Goal: Transaction & Acquisition: Purchase product/service

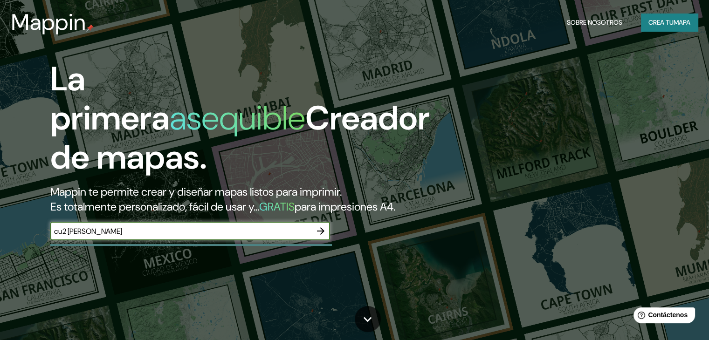
type input "cu2 [PERSON_NAME]"
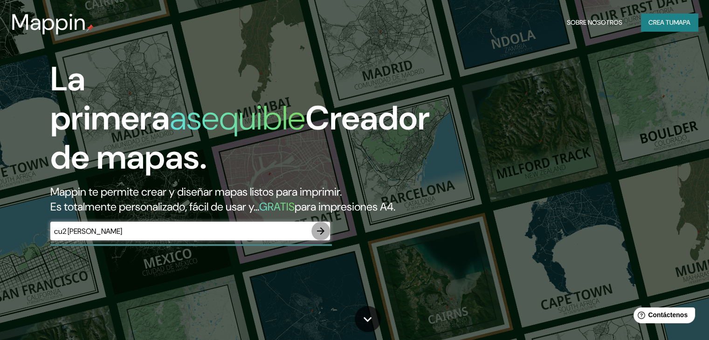
click at [327, 240] on button "button" at bounding box center [320, 231] width 19 height 19
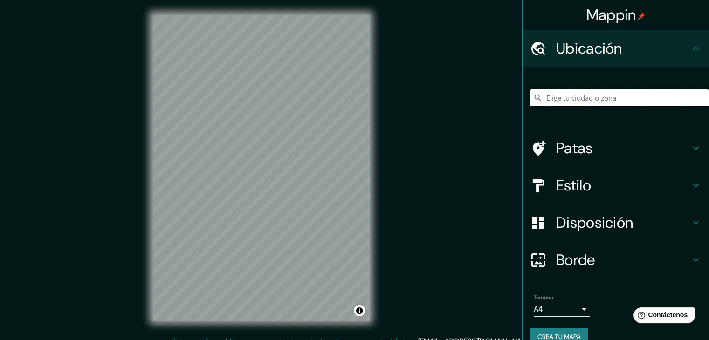
click at [567, 93] on input "Elige tu ciudad o zona" at bounding box center [619, 97] width 179 height 17
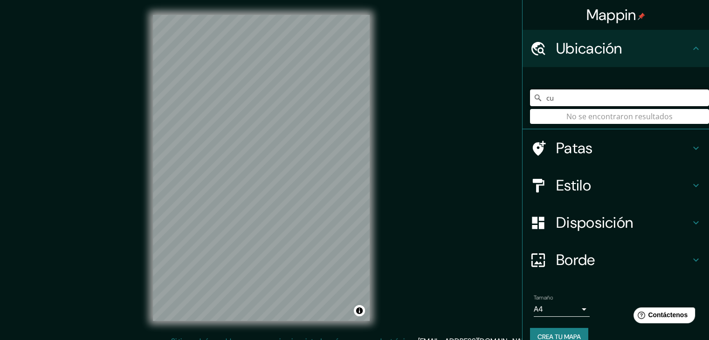
type input "c"
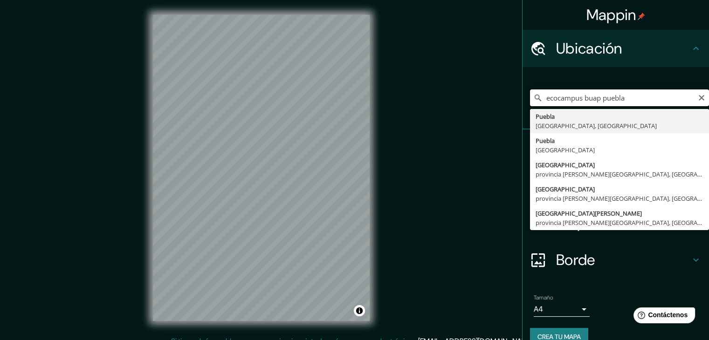
click at [540, 100] on input "ecocampus buap puebla" at bounding box center [619, 97] width 179 height 17
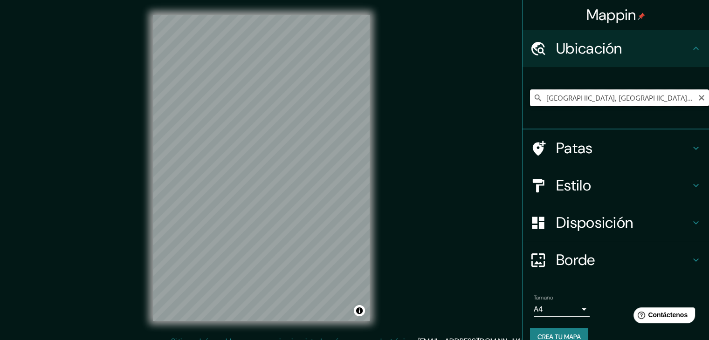
click at [620, 96] on input "[GEOGRAPHIC_DATA], [GEOGRAPHIC_DATA], [GEOGRAPHIC_DATA]" at bounding box center [619, 97] width 179 height 17
drag, startPoint x: 620, startPoint y: 96, endPoint x: 531, endPoint y: 98, distance: 89.5
click at [531, 98] on div "[GEOGRAPHIC_DATA], [GEOGRAPHIC_DATA], [GEOGRAPHIC_DATA] [GEOGRAPHIC_DATA] [GEOG…" at bounding box center [619, 97] width 179 height 17
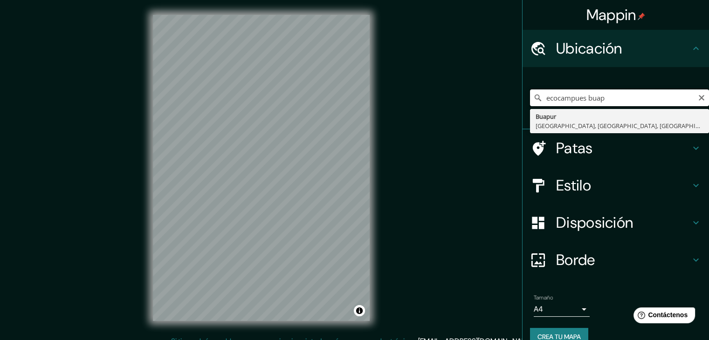
click at [577, 100] on input "ecocampues buap" at bounding box center [619, 97] width 179 height 17
click at [578, 102] on input "cu2 buap" at bounding box center [619, 97] width 179 height 17
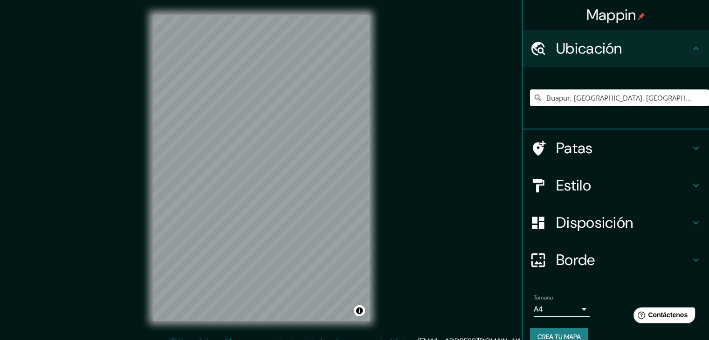
click at [578, 102] on input "Buapur, [GEOGRAPHIC_DATA], [GEOGRAPHIC_DATA], [GEOGRAPHIC_DATA], [GEOGRAPHIC_DA…" at bounding box center [619, 97] width 179 height 17
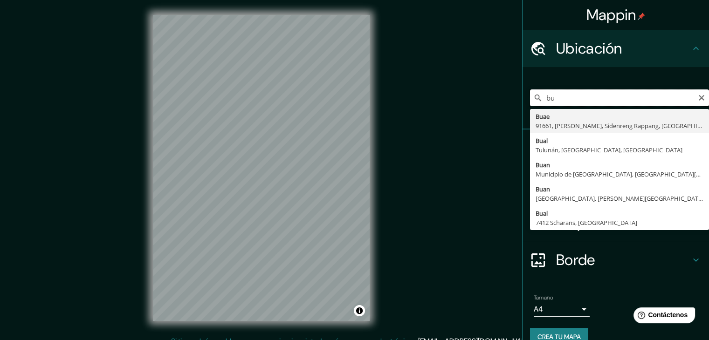
type input "b"
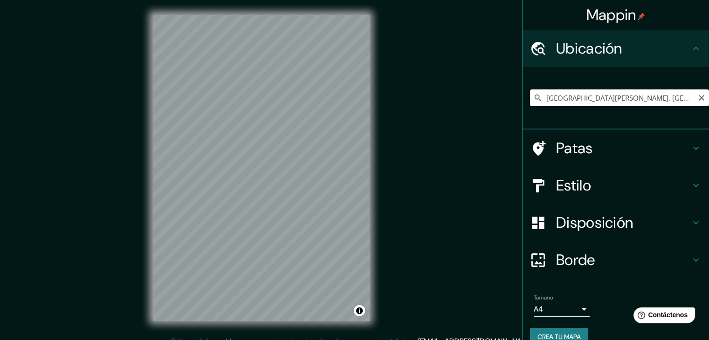
click at [539, 99] on input "[GEOGRAPHIC_DATA][PERSON_NAME], [GEOGRAPHIC_DATA], [GEOGRAPHIC_DATA]" at bounding box center [619, 97] width 179 height 17
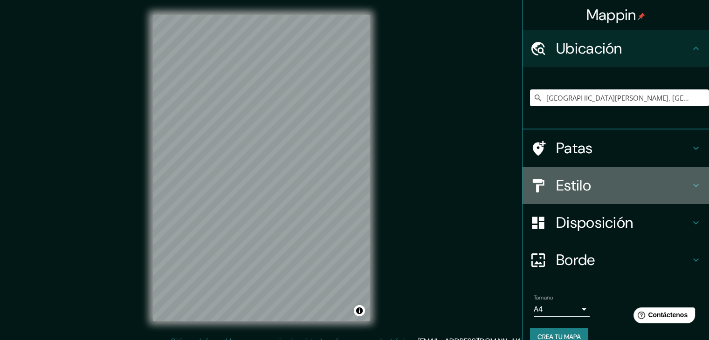
click at [570, 174] on div "Estilo" at bounding box center [615, 185] width 186 height 37
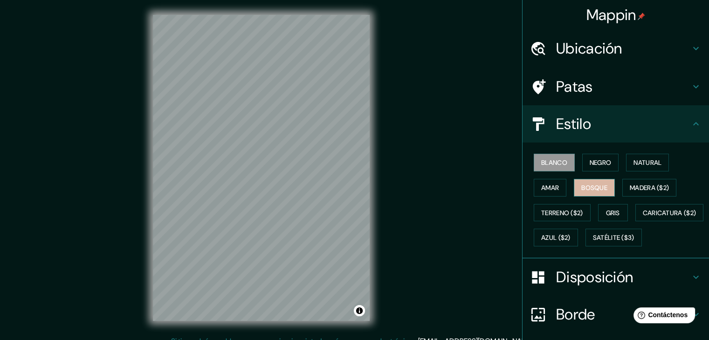
click at [584, 187] on font "Bosque" at bounding box center [594, 188] width 26 height 8
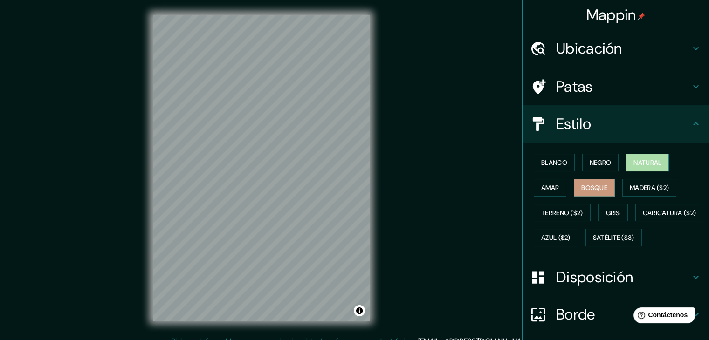
click at [633, 162] on font "Natural" at bounding box center [647, 162] width 28 height 8
click at [555, 217] on font "Terreno ($2)" at bounding box center [562, 213] width 42 height 12
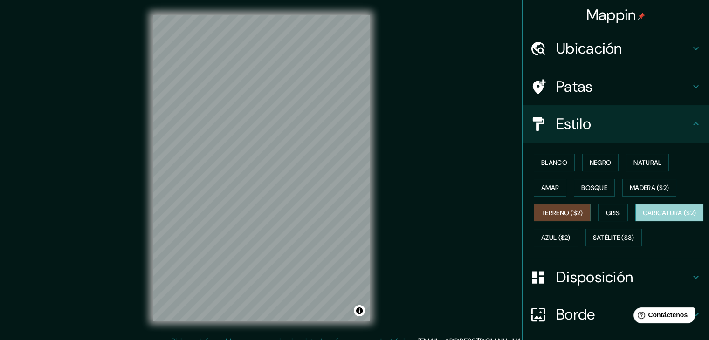
click at [643, 217] on font "Caricatura ($2)" at bounding box center [670, 213] width 54 height 8
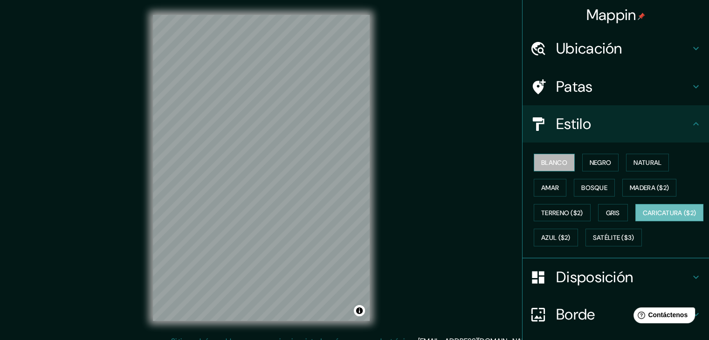
click at [556, 163] on font "Blanco" at bounding box center [554, 162] width 26 height 8
click at [371, 161] on div "© Mapbox © OpenStreetMap Improve this map" at bounding box center [261, 168] width 247 height 336
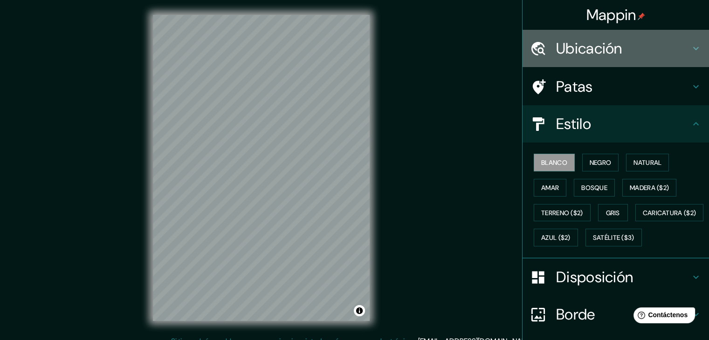
click at [635, 51] on h4 "Ubicación" at bounding box center [623, 48] width 134 height 19
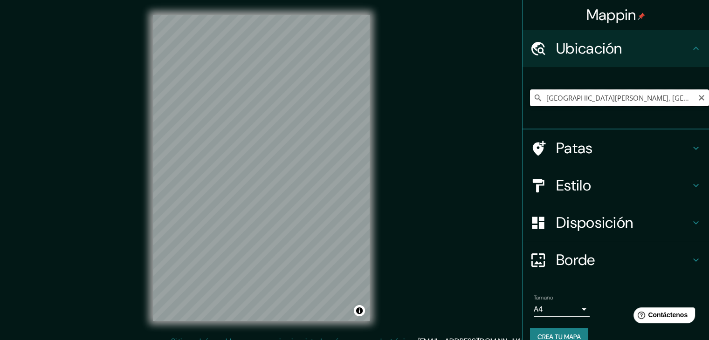
click at [603, 94] on input "[GEOGRAPHIC_DATA][PERSON_NAME], [GEOGRAPHIC_DATA], [GEOGRAPHIC_DATA]" at bounding box center [619, 97] width 179 height 17
click at [604, 97] on input "[GEOGRAPHIC_DATA][PERSON_NAME], [GEOGRAPHIC_DATA], [GEOGRAPHIC_DATA]" at bounding box center [619, 97] width 179 height 17
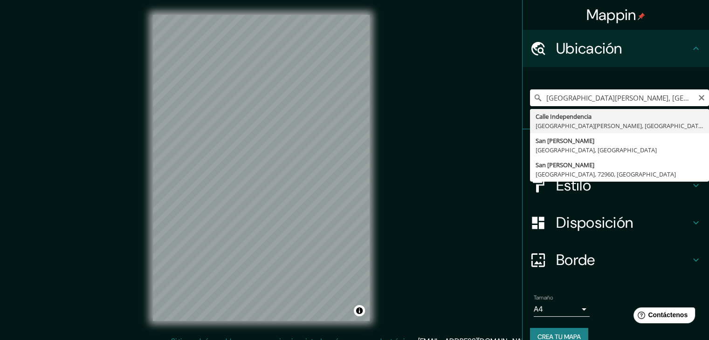
type input "[GEOGRAPHIC_DATA][PERSON_NAME], [GEOGRAPHIC_DATA], [GEOGRAPHIC_DATA]"
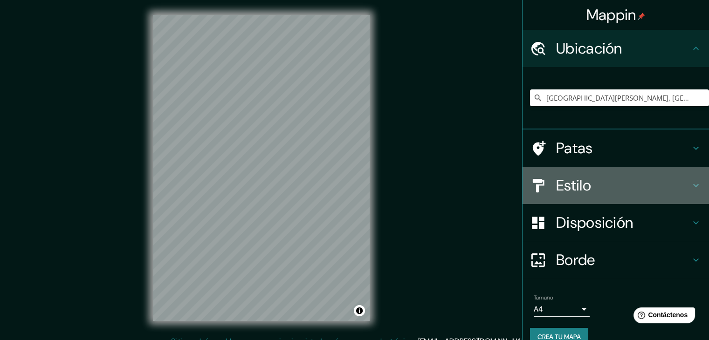
click at [576, 172] on div "Estilo" at bounding box center [615, 185] width 186 height 37
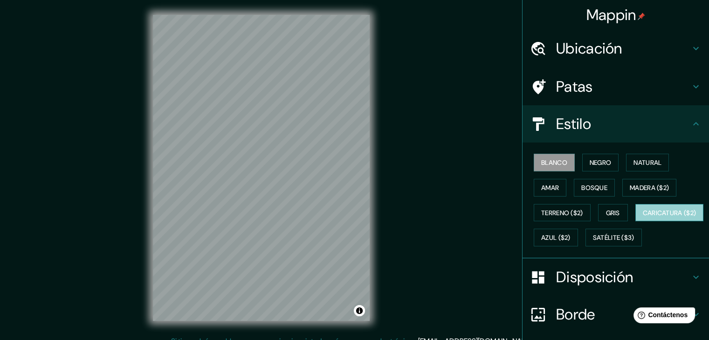
click at [643, 219] on font "Caricatura ($2)" at bounding box center [670, 213] width 54 height 12
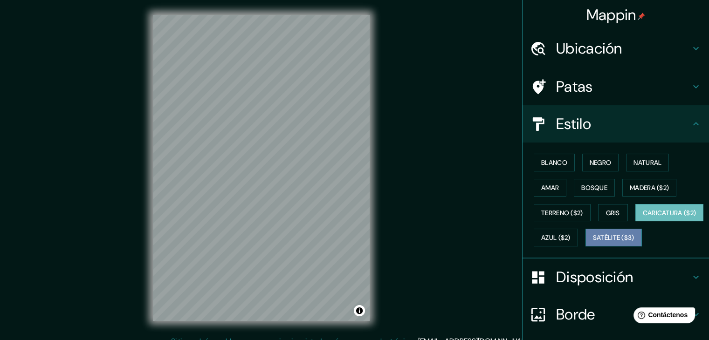
click at [585, 247] on button "Satélite ($3)" at bounding box center [613, 238] width 56 height 18
